Goal: Task Accomplishment & Management: Manage account settings

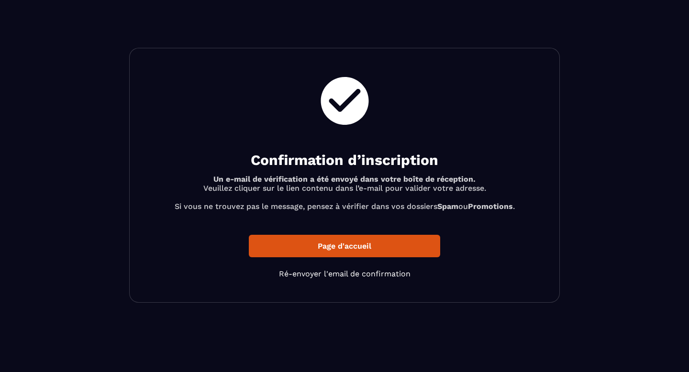
click at [353, 249] on p "Page d'accueil" at bounding box center [344, 246] width 191 height 22
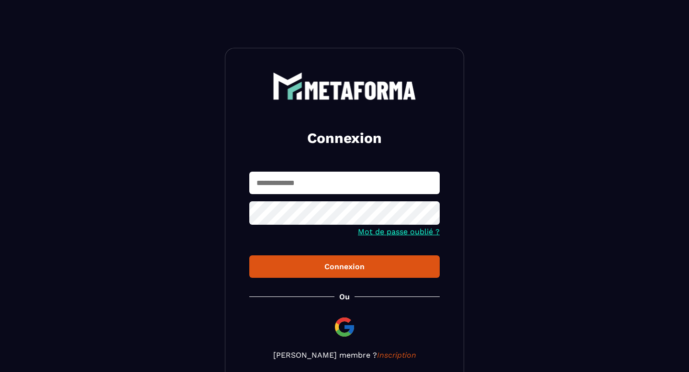
click at [301, 178] on input "text" at bounding box center [344, 183] width 190 height 22
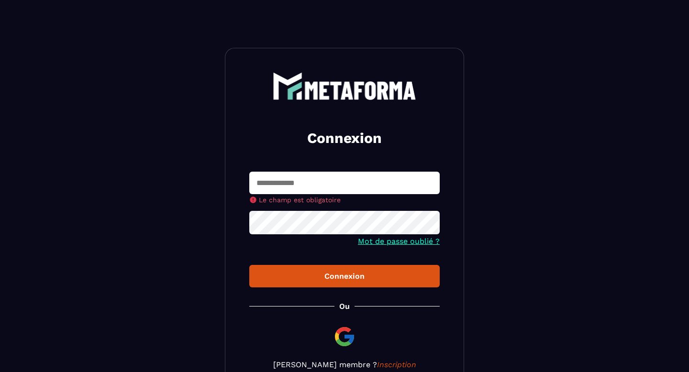
type input "**********"
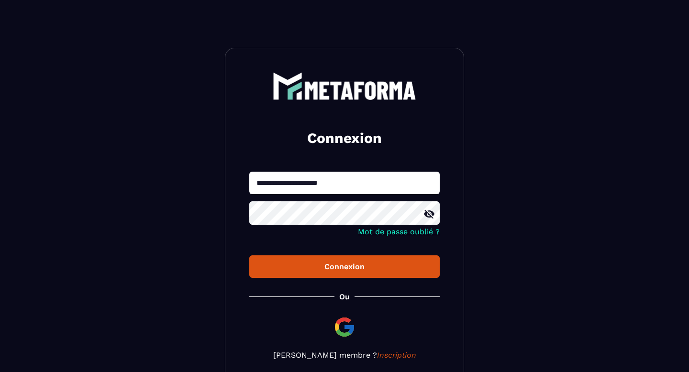
click at [332, 263] on div "Connexion" at bounding box center [344, 266] width 175 height 9
